Goal: Information Seeking & Learning: Learn about a topic

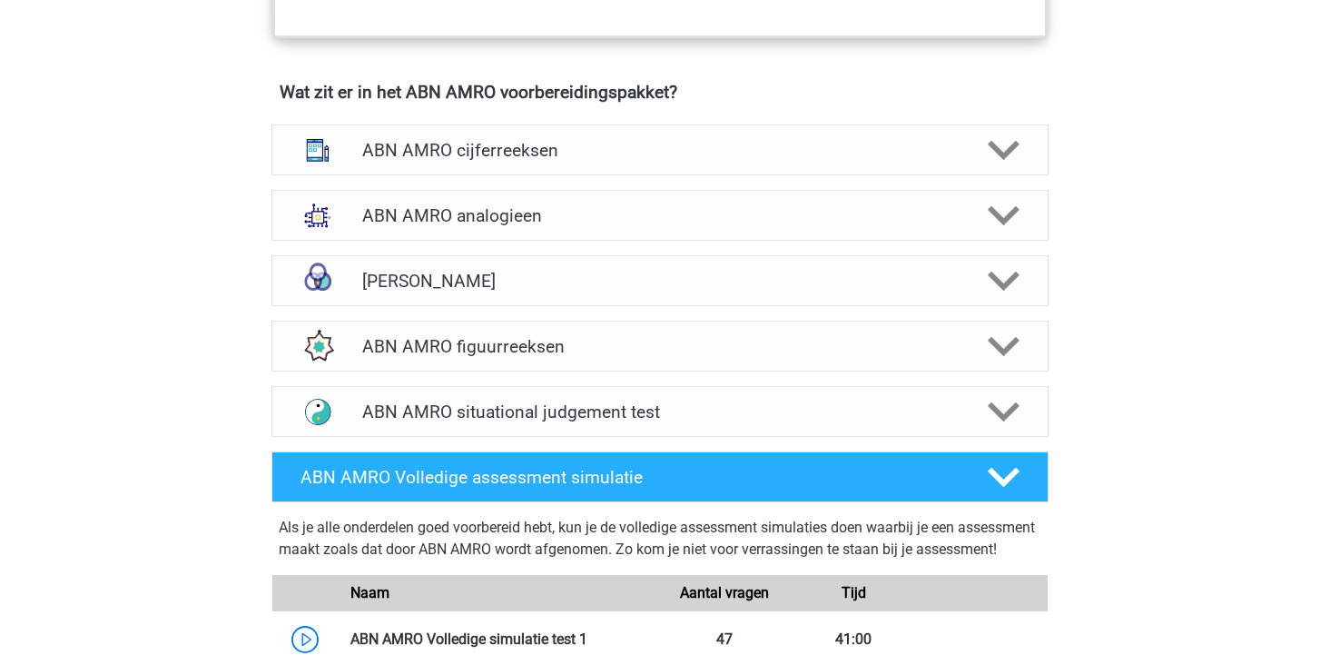
scroll to position [1277, 0]
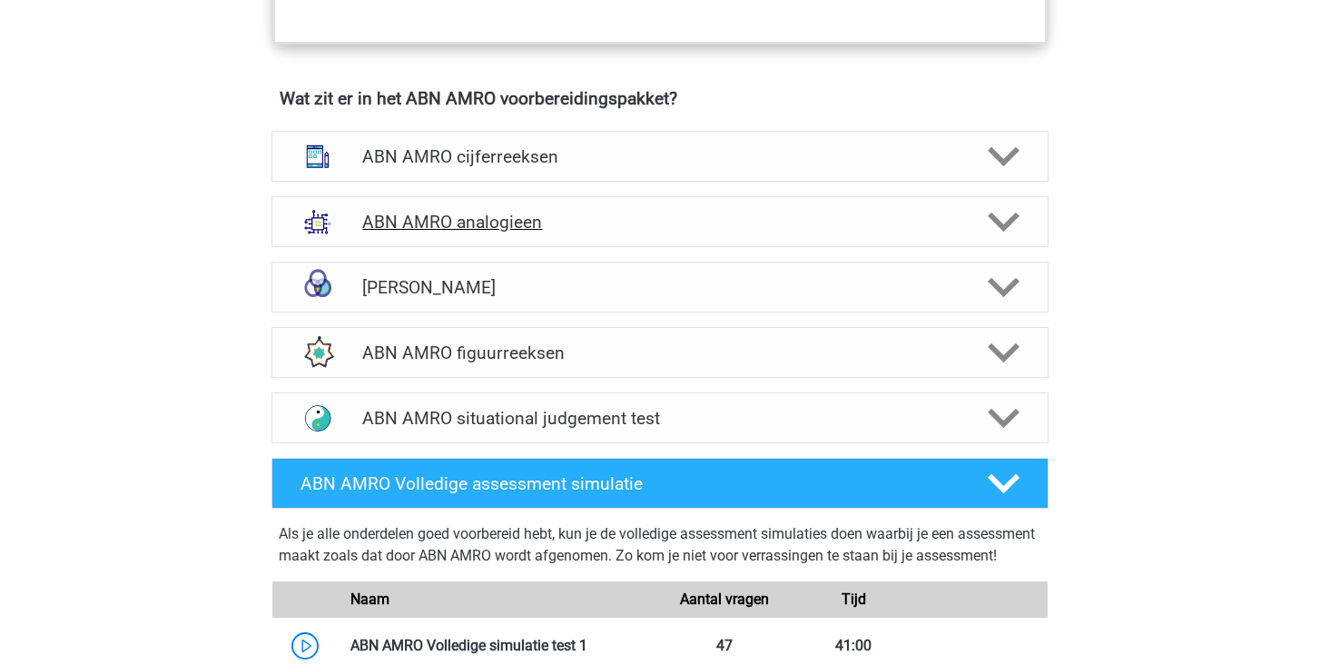
click at [1004, 227] on polygon at bounding box center [1004, 222] width 32 height 20
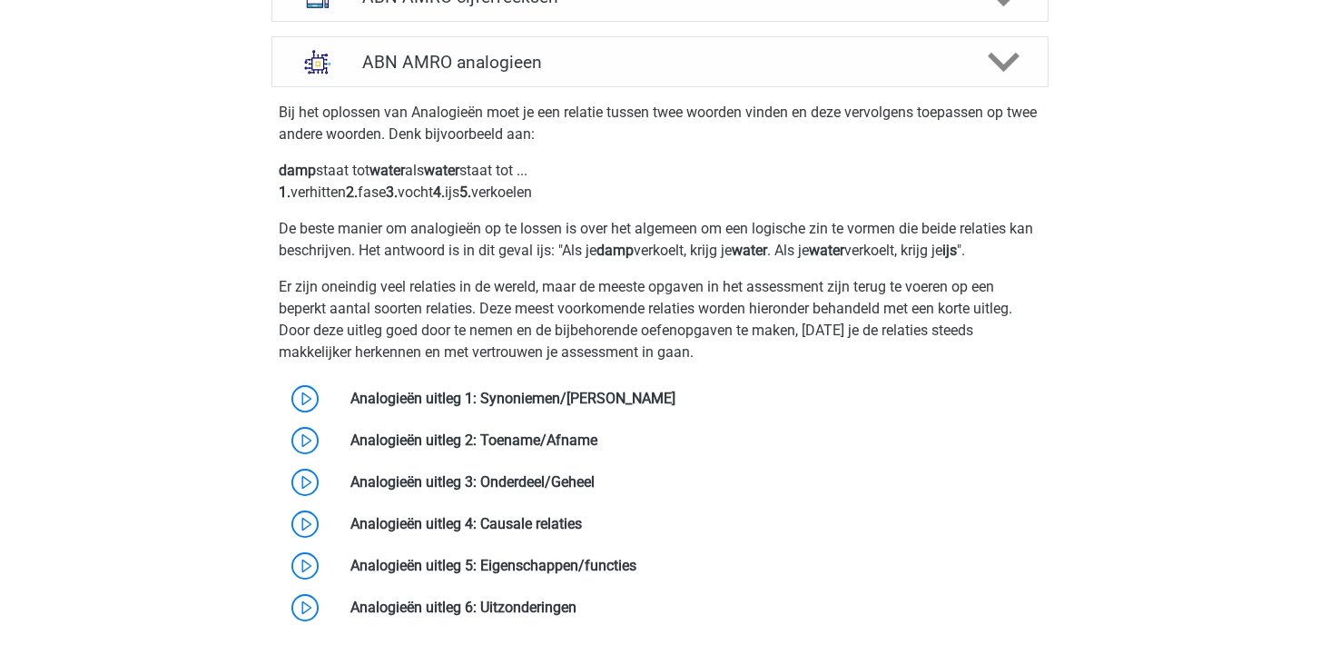
scroll to position [1447, 0]
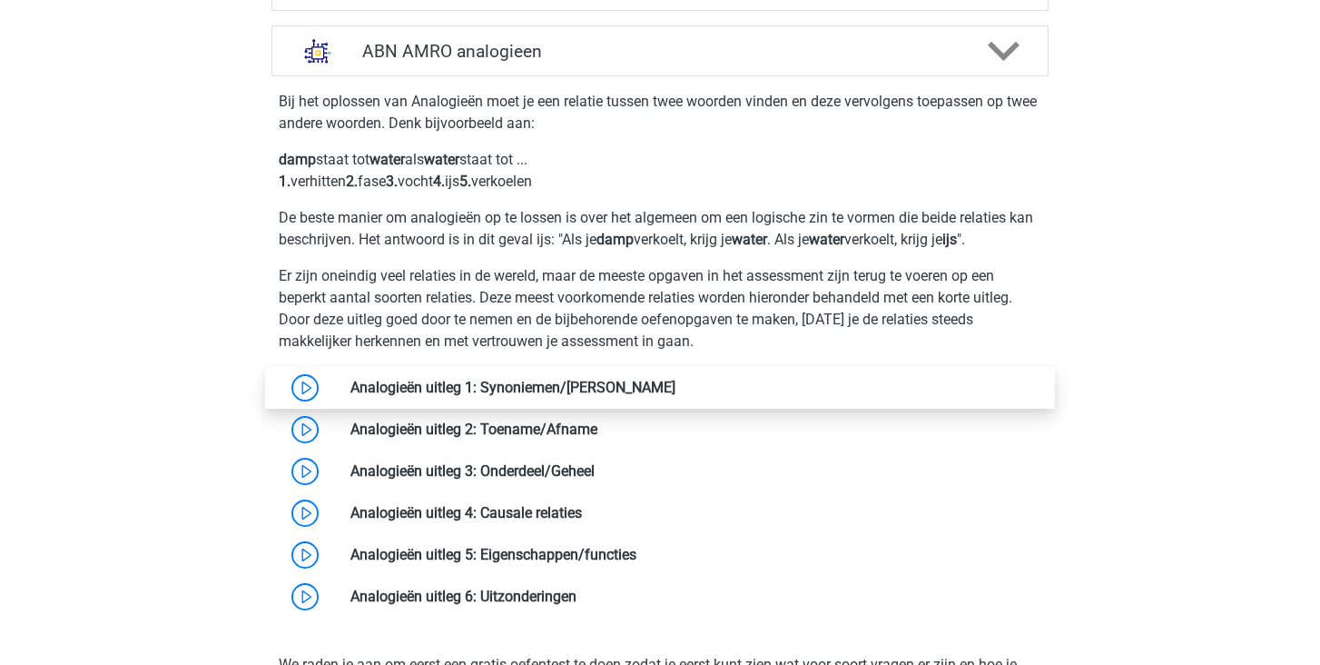
click at [676, 380] on link at bounding box center [676, 387] width 0 height 17
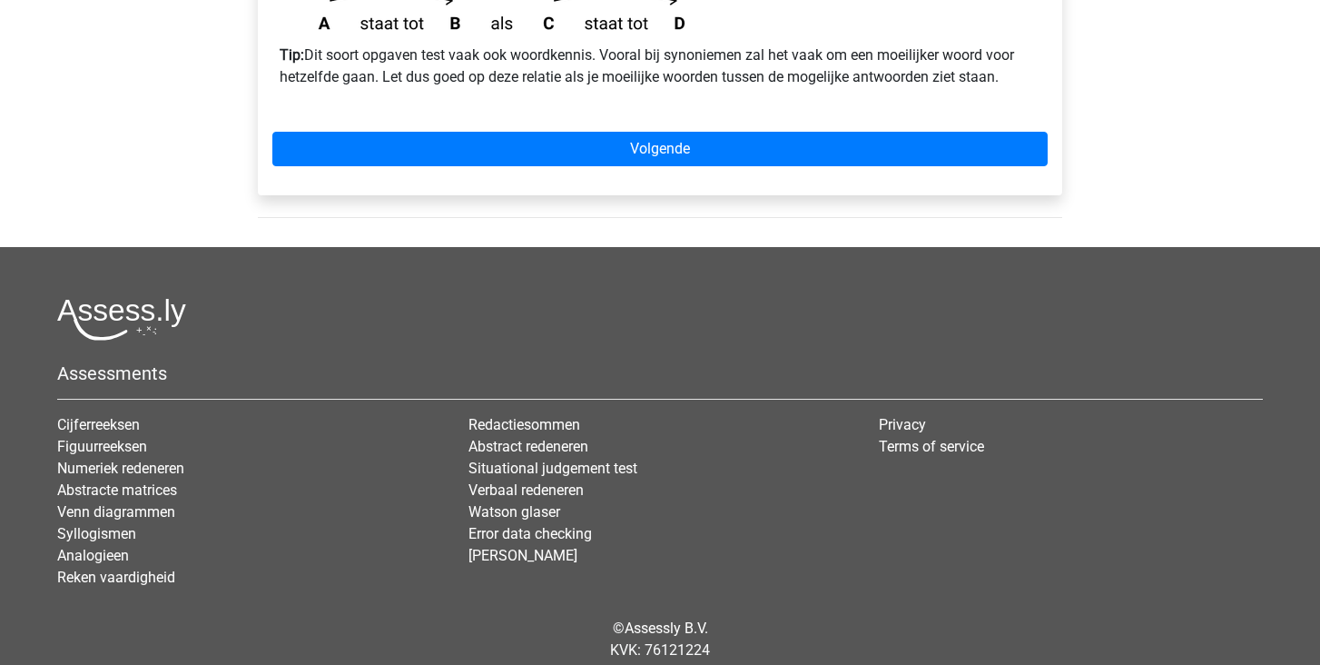
scroll to position [762, 0]
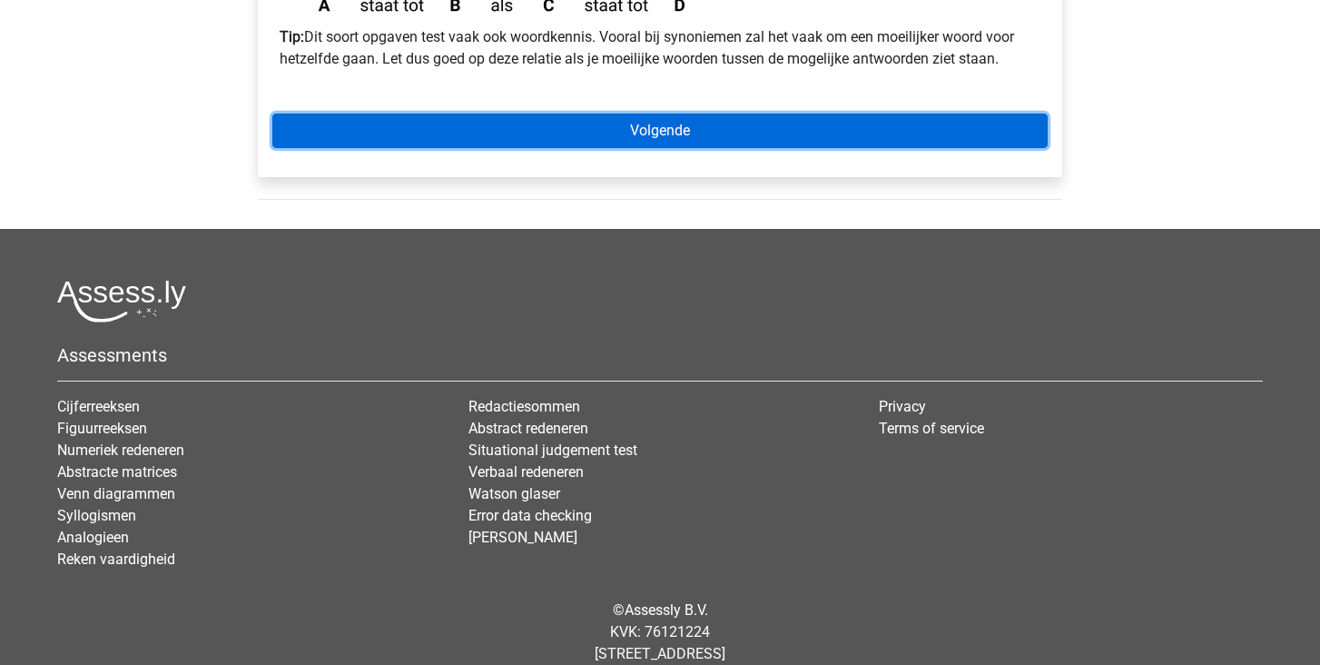
click at [686, 113] on link "Volgende" at bounding box center [659, 130] width 775 height 35
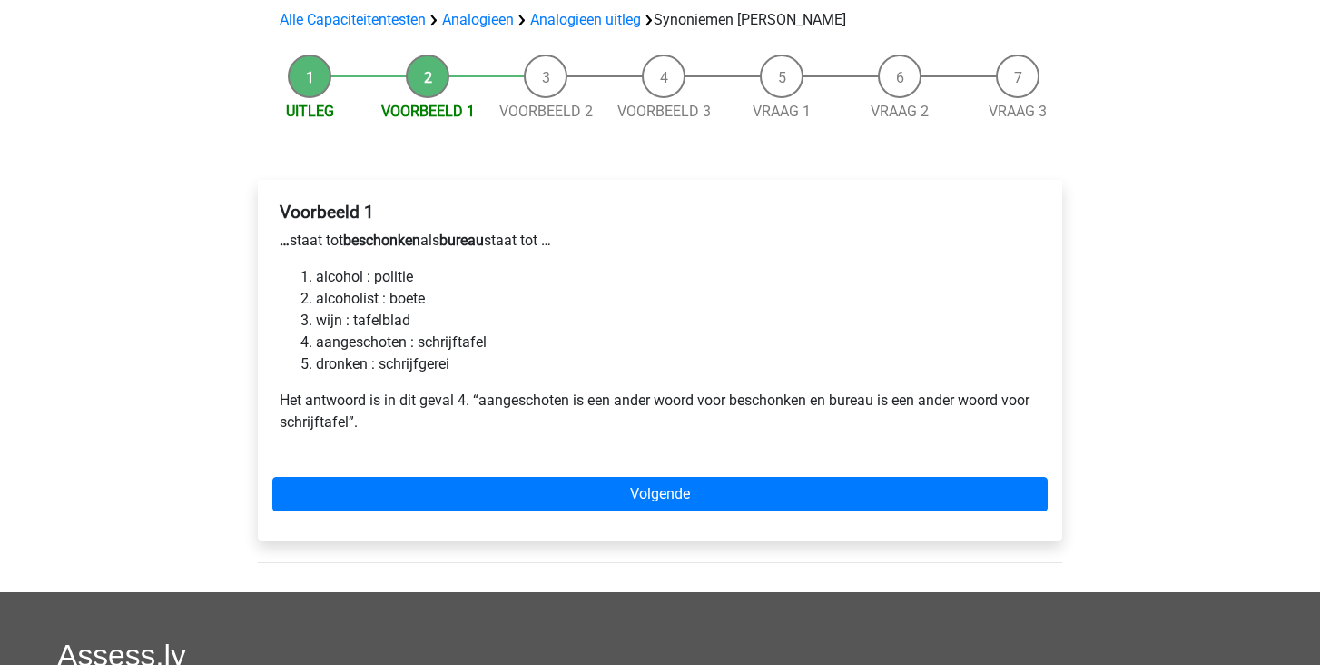
scroll to position [177, 0]
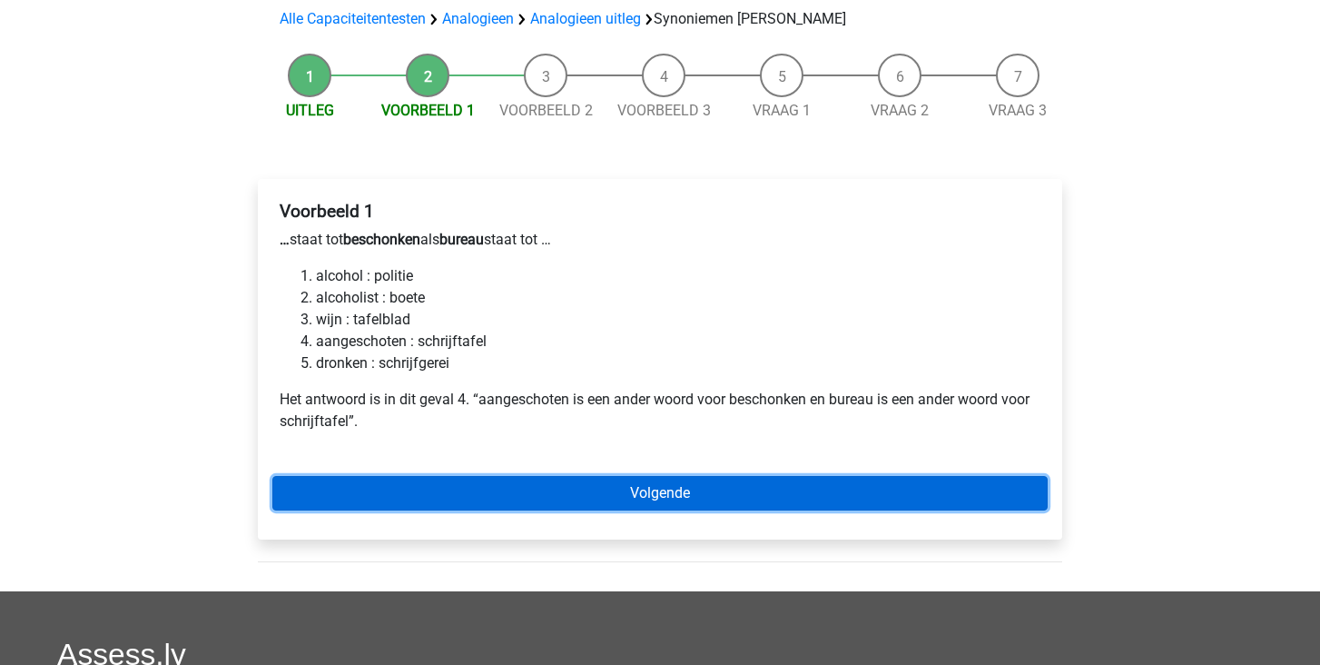
click at [669, 476] on link "Volgende" at bounding box center [659, 493] width 775 height 35
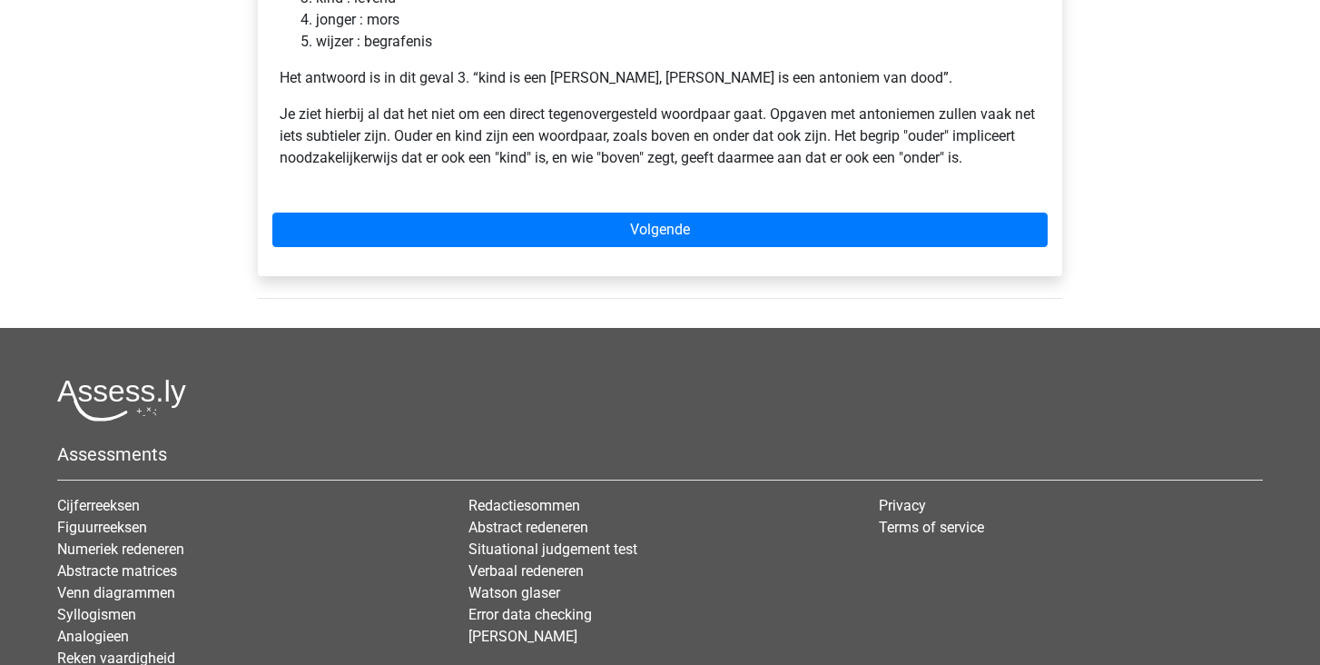
scroll to position [502, 0]
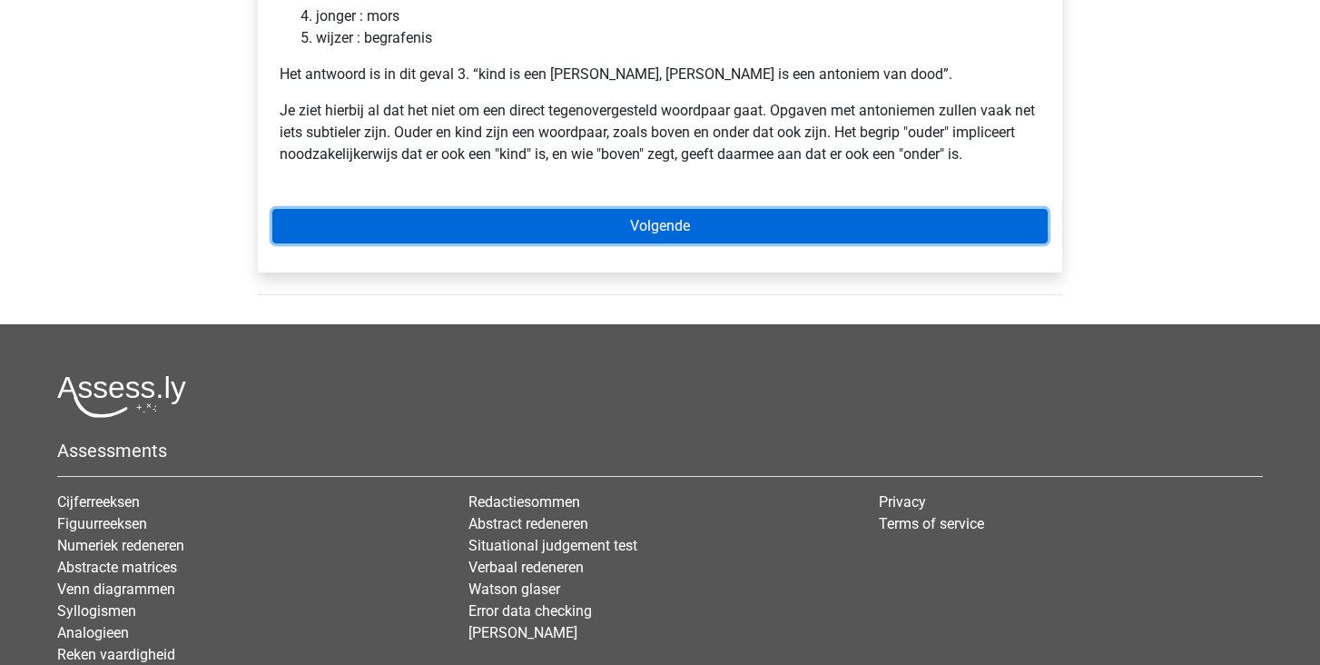
click at [666, 209] on link "Volgende" at bounding box center [659, 226] width 775 height 35
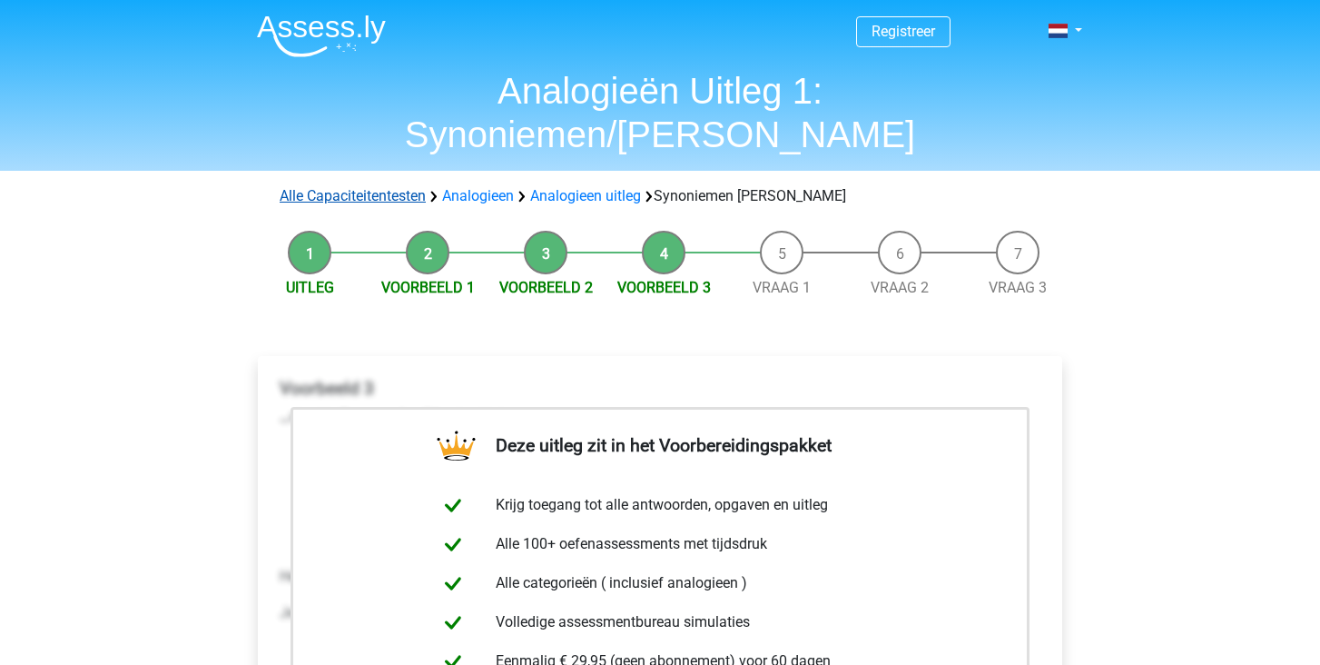
click at [404, 187] on link "Alle Capaciteitentesten" at bounding box center [353, 195] width 146 height 17
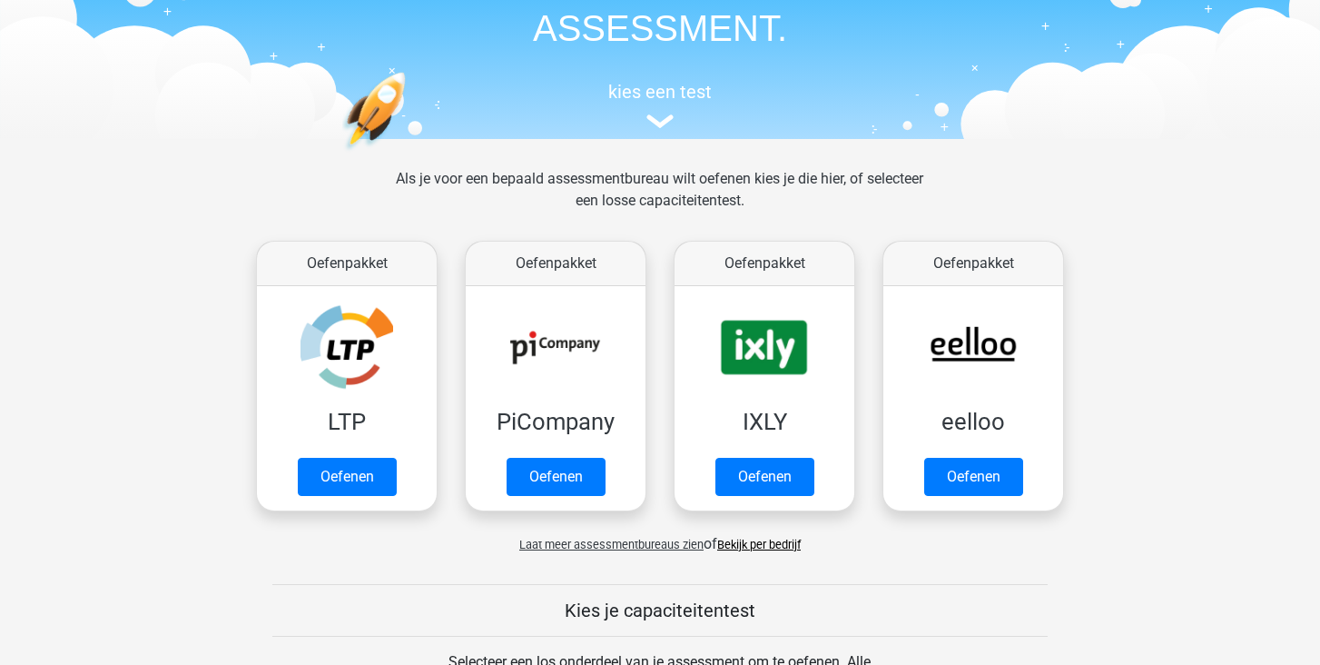
scroll to position [133, 0]
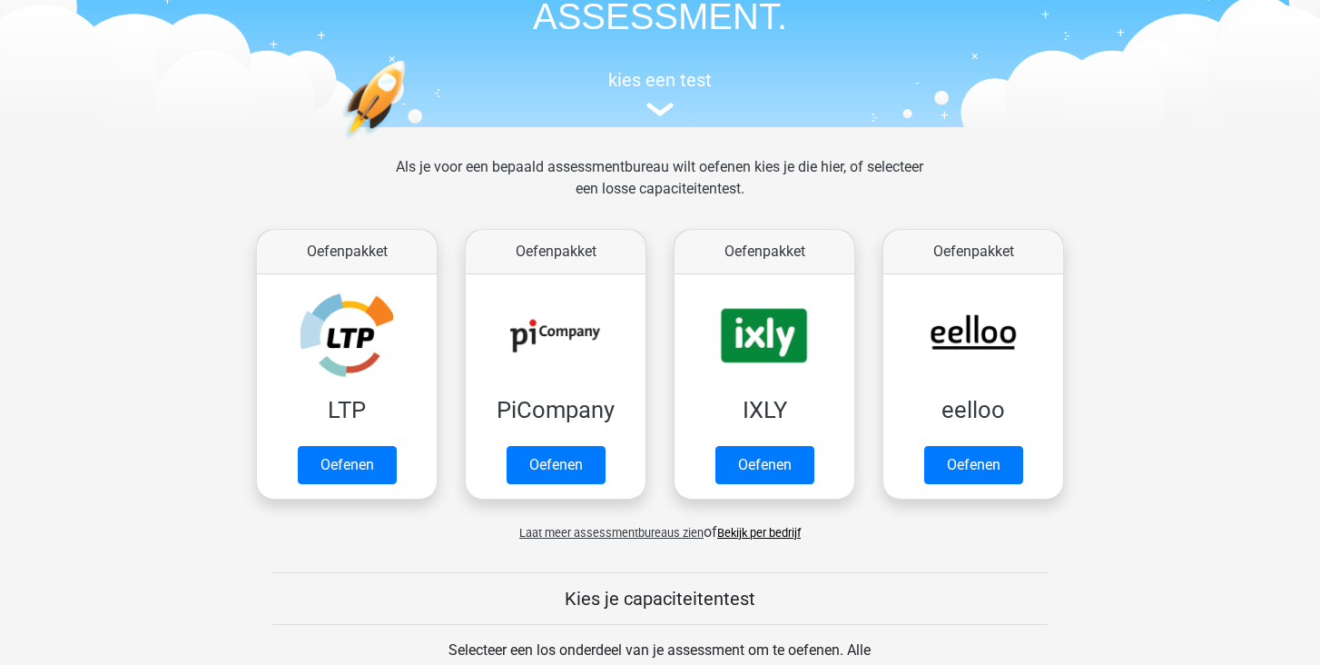
click at [660, 536] on span "Laat meer assessmentbureaus zien" at bounding box center [611, 533] width 184 height 14
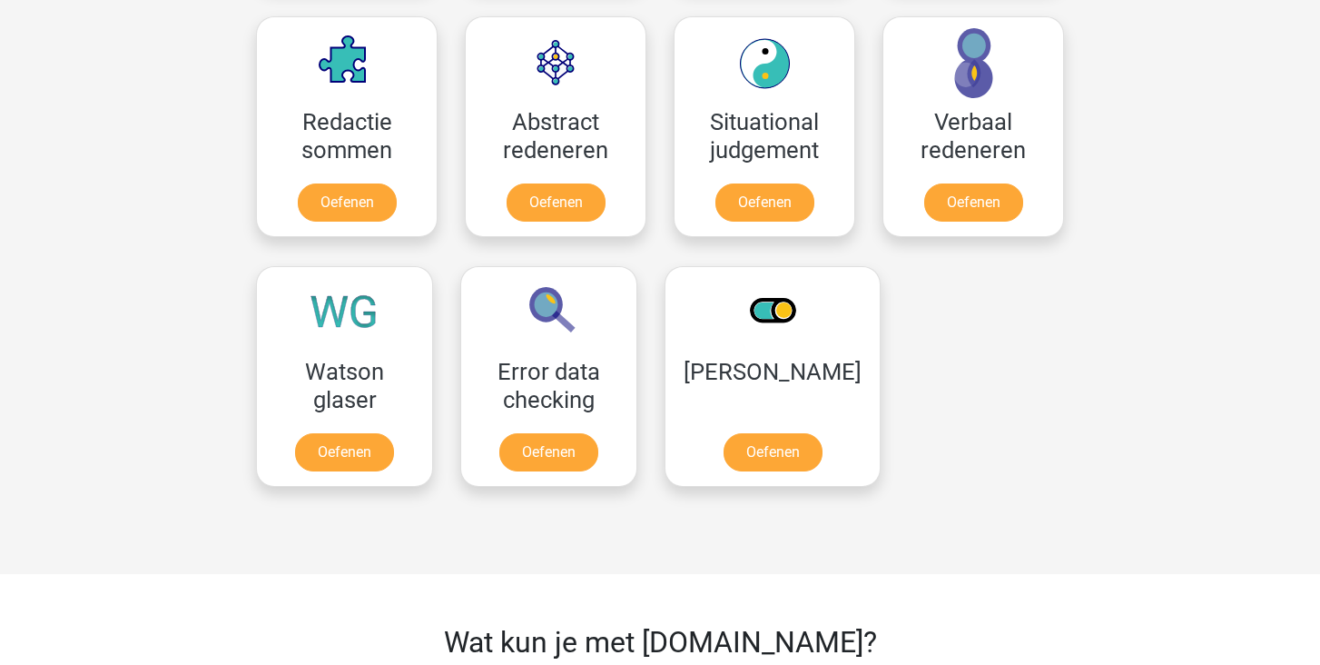
scroll to position [2277, 0]
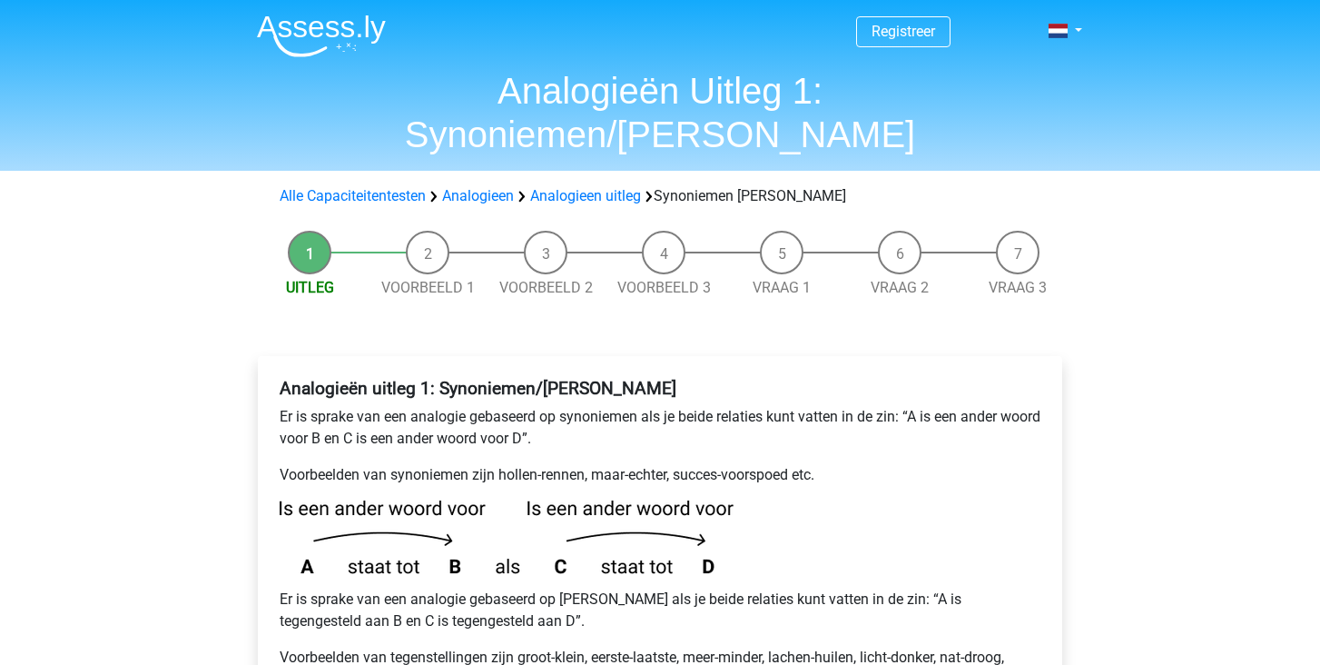
scroll to position [762, 0]
